Goal: Information Seeking & Learning: Learn about a topic

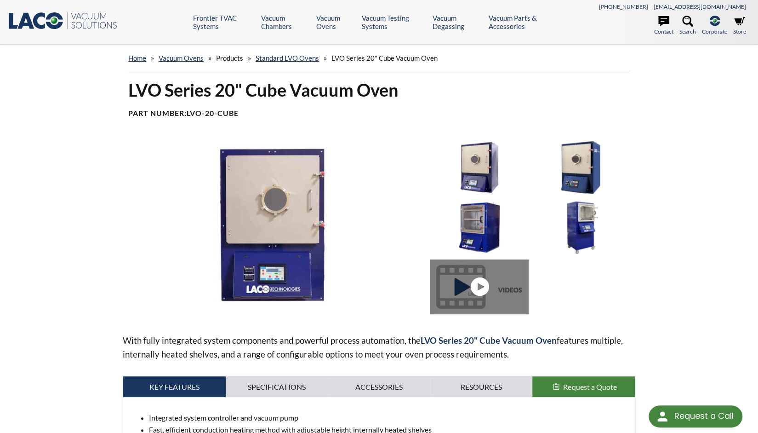
click at [40, 27] on icon at bounding box center [39, 21] width 12 height 17
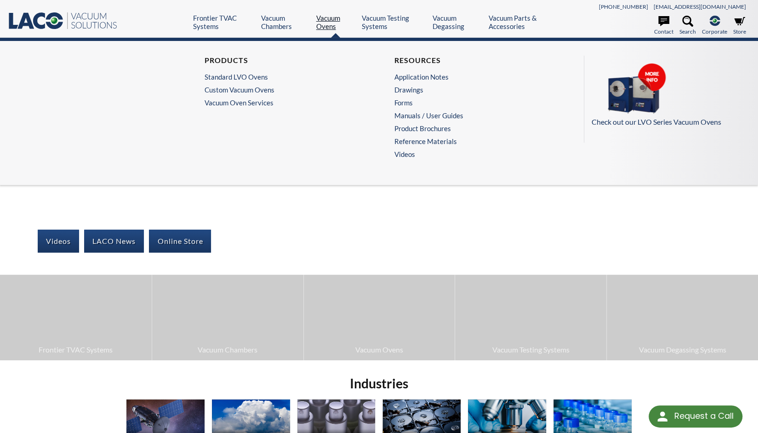
click at [325, 20] on link "Vacuum Ovens" at bounding box center [335, 22] width 39 height 17
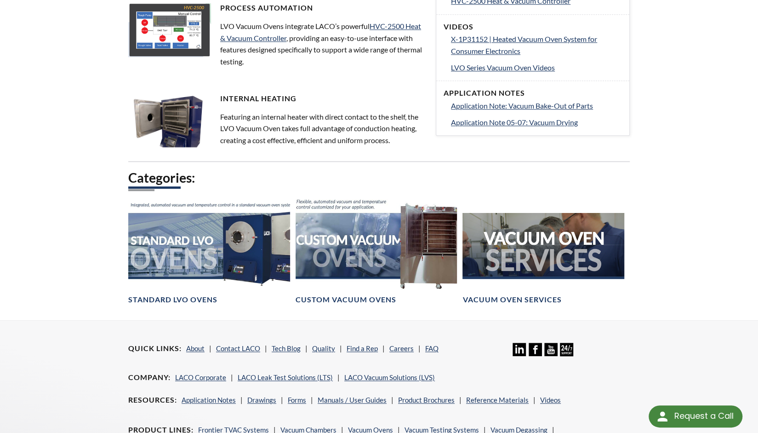
scroll to position [506, 0]
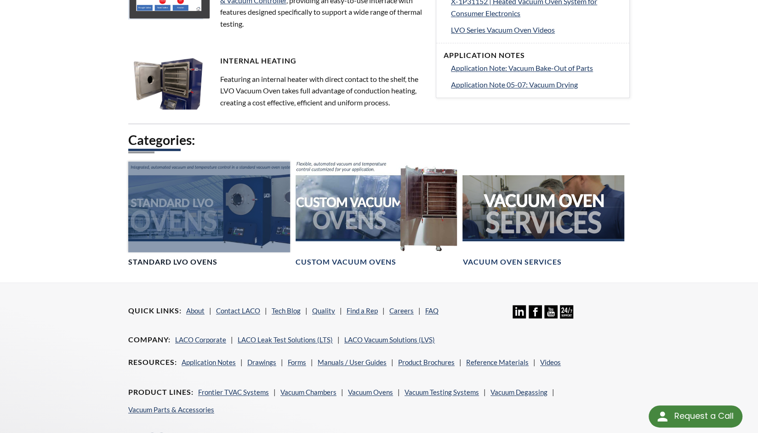
click at [259, 197] on div at bounding box center [209, 206] width 162 height 91
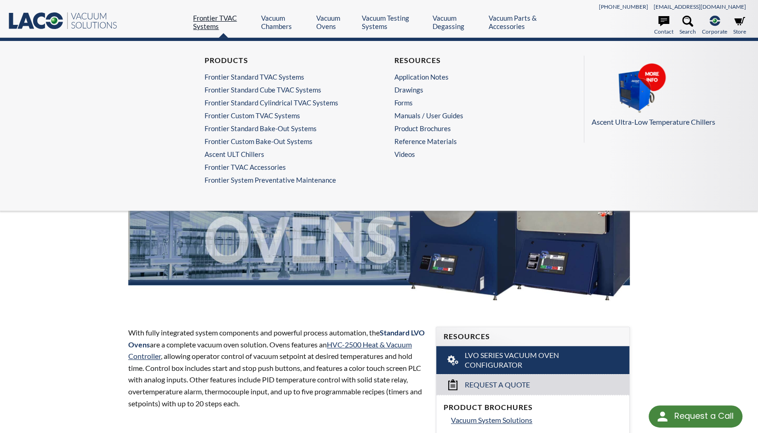
click at [215, 22] on link "Frontier TVAC Systems" at bounding box center [223, 22] width 61 height 17
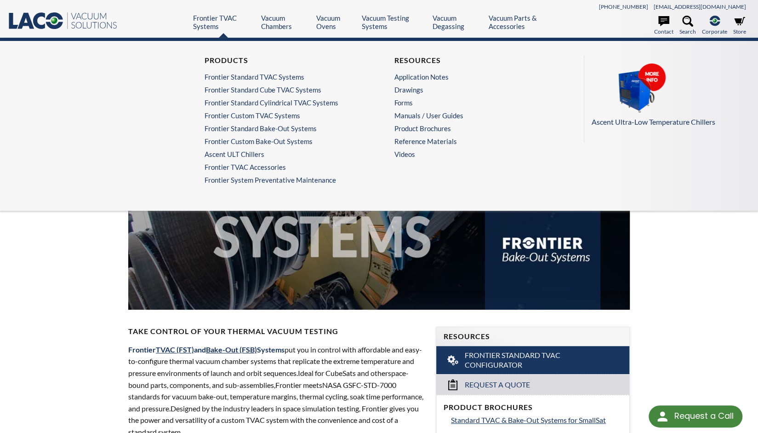
select select "Language Translate Widget"
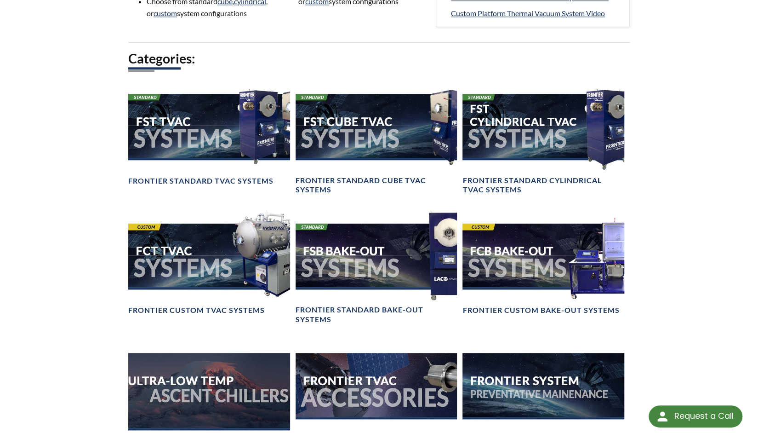
scroll to position [782, 0]
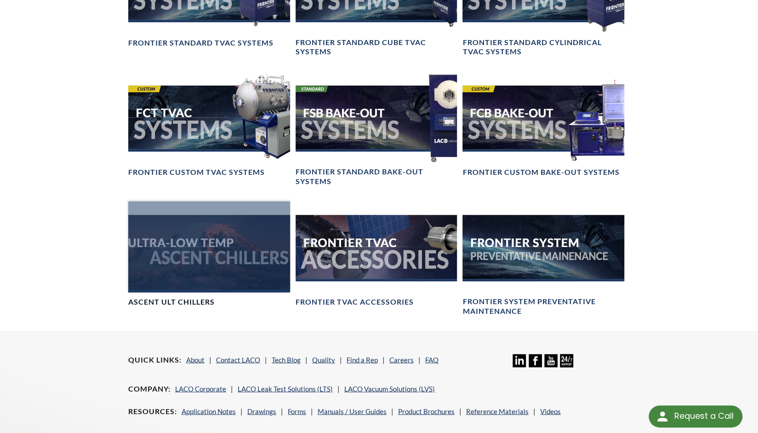
click at [157, 264] on div at bounding box center [209, 246] width 162 height 91
